Goal: Task Accomplishment & Management: Manage account settings

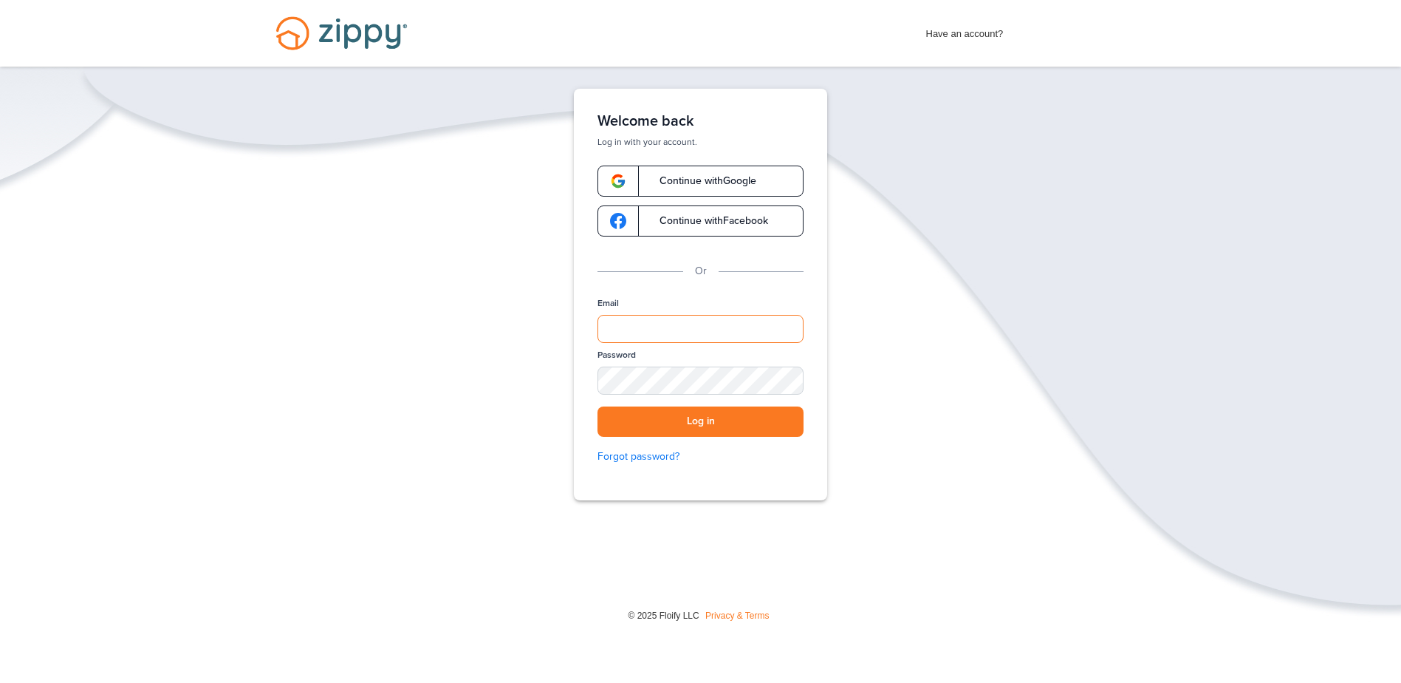
click at [629, 332] on input "Email" at bounding box center [701, 329] width 206 height 28
type input "**********"
click at [598, 406] on button "Log in" at bounding box center [701, 421] width 206 height 30
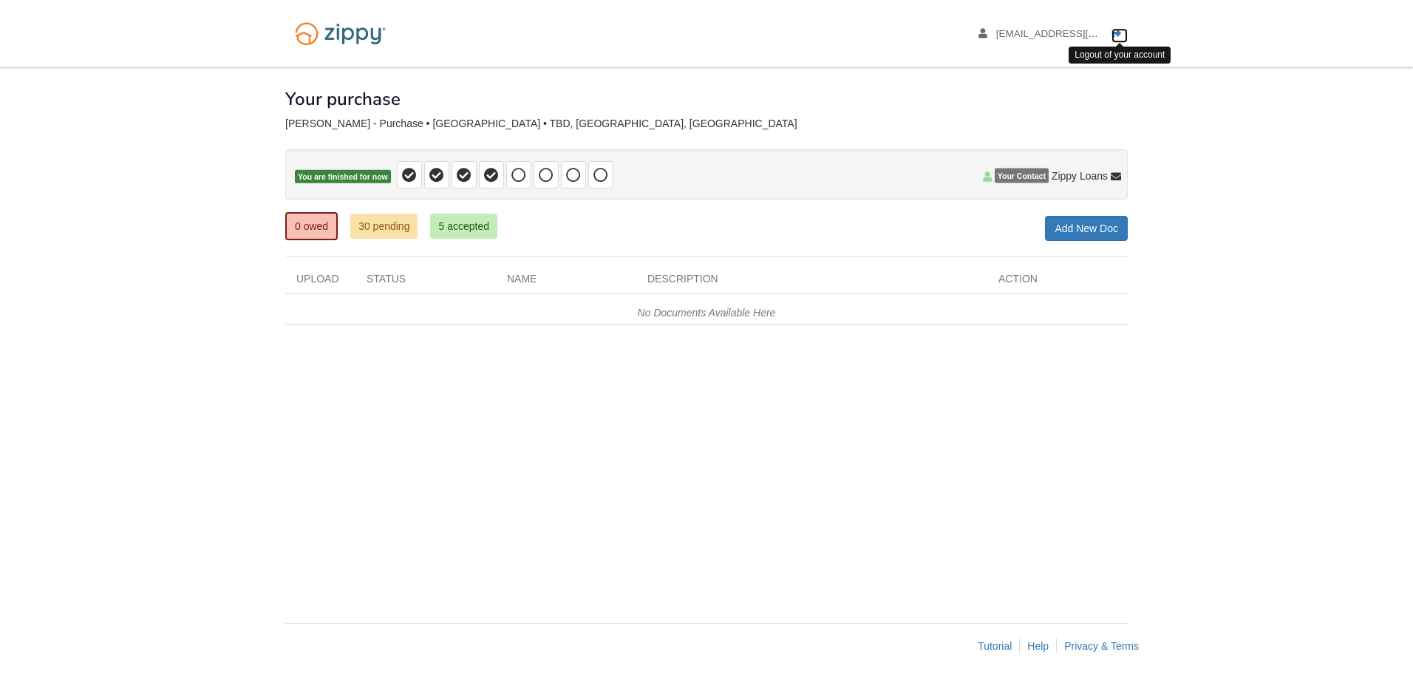
click at [1121, 32] on icon "Log out" at bounding box center [1116, 34] width 10 height 10
